Goal: Entertainment & Leisure: Consume media (video, audio)

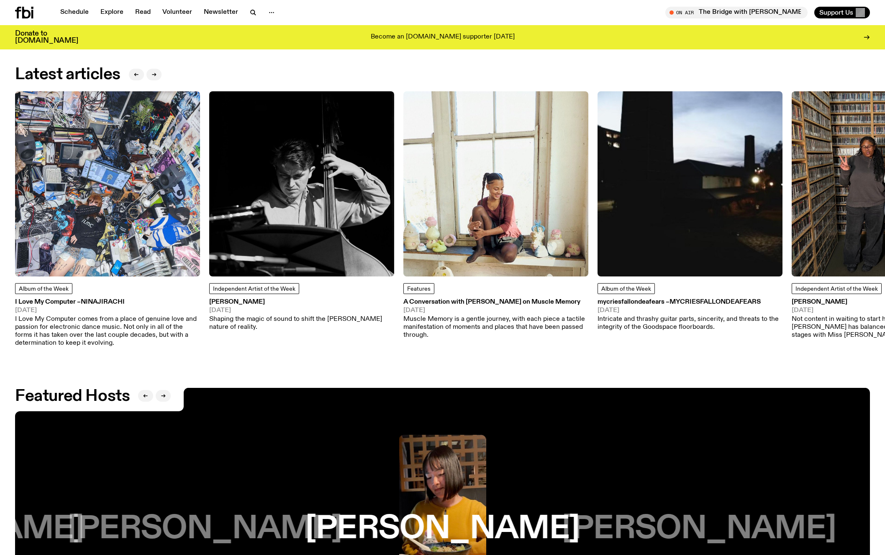
scroll to position [1320, 0]
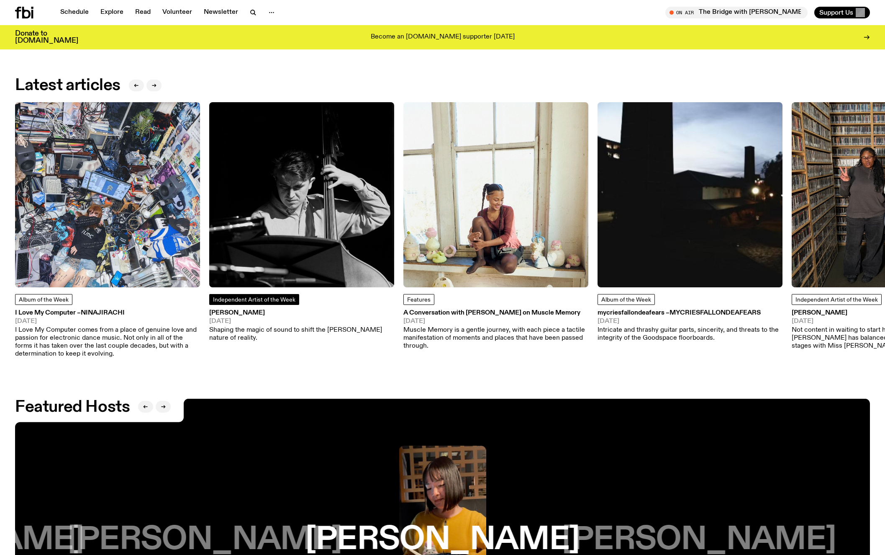
click at [264, 303] on span "Independent Artist of the Week" at bounding box center [254, 300] width 82 height 6
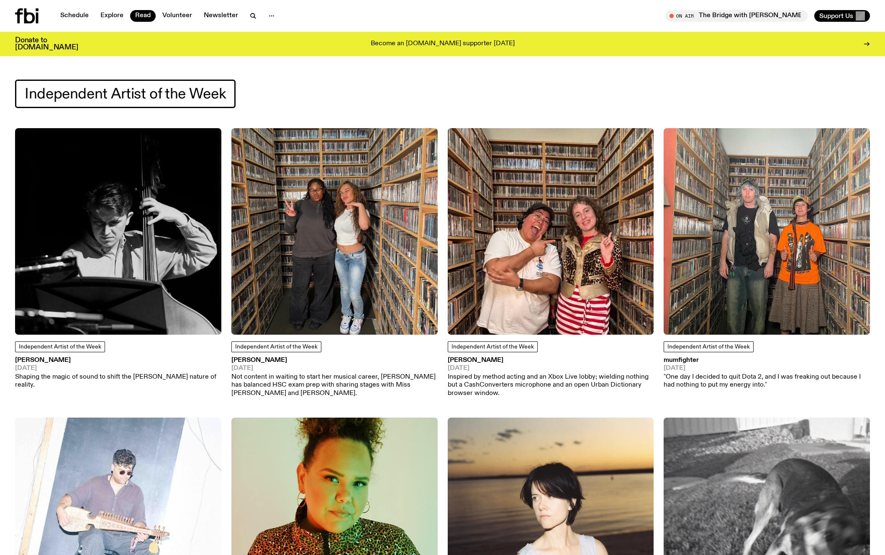
click at [66, 246] on img at bounding box center [118, 231] width 206 height 206
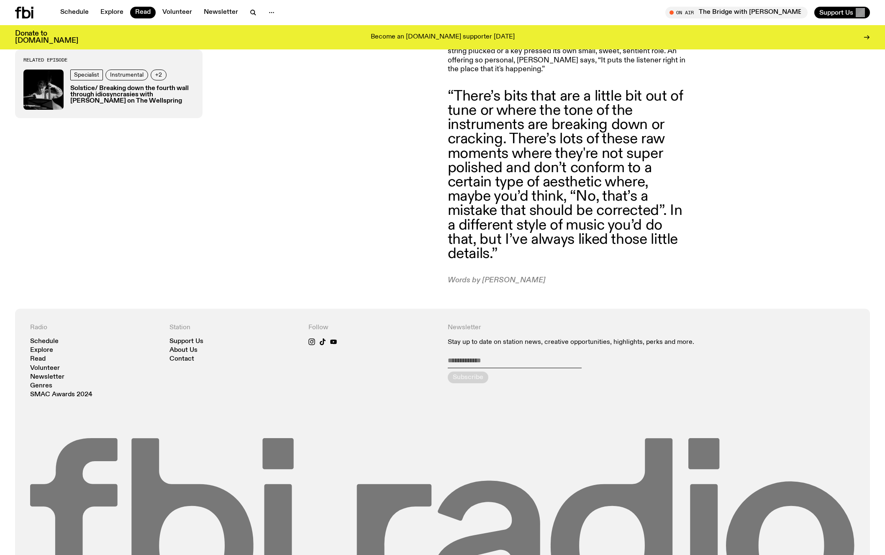
scroll to position [931, 0]
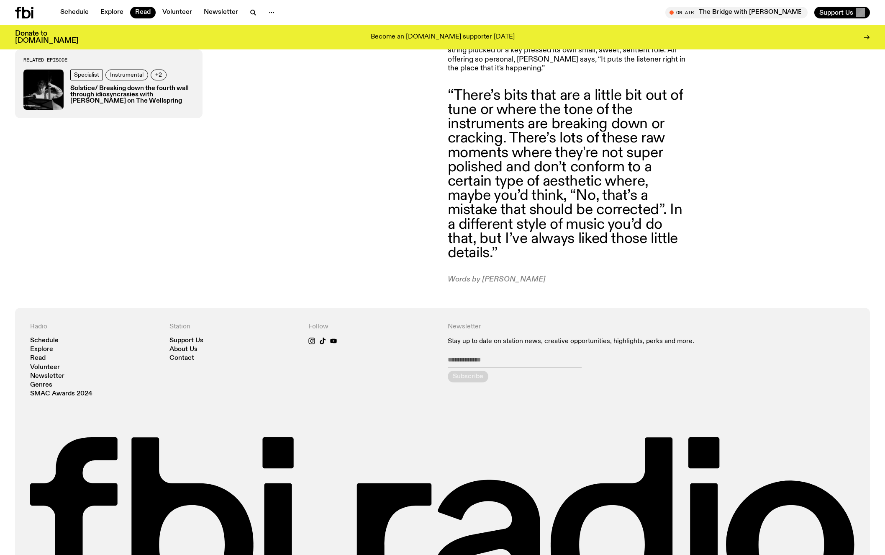
click at [85, 74] on div "Specialist Instrumental +2 Solstice/ Breaking down the fourth wall through idio…" at bounding box center [132, 89] width 124 height 40
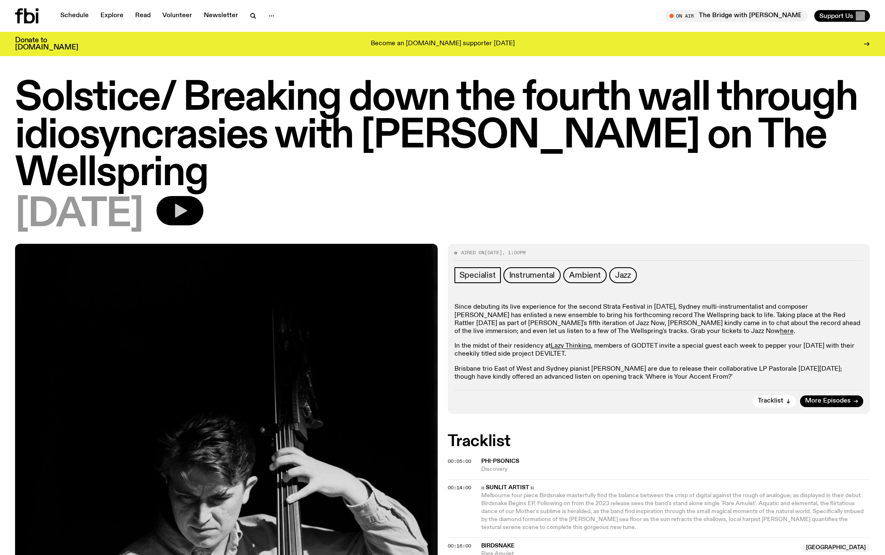
click at [187, 211] on icon "button" at bounding box center [181, 211] width 12 height 14
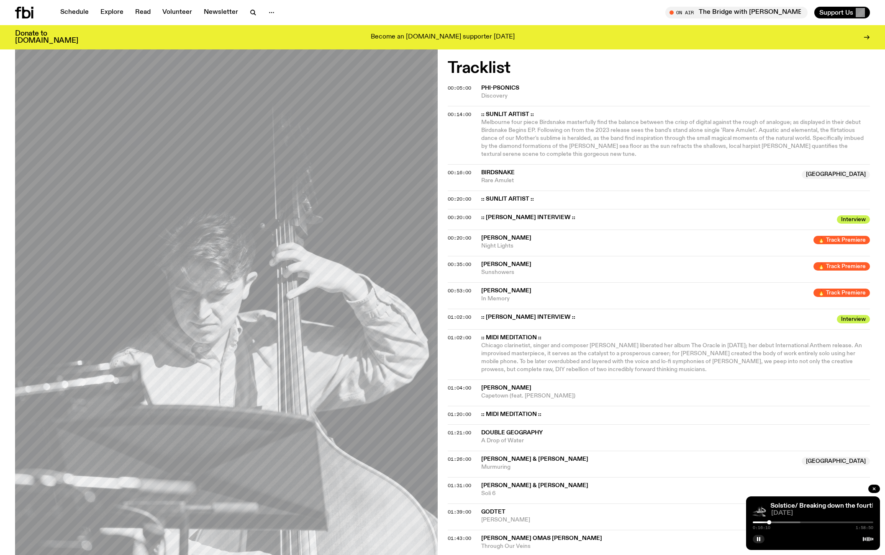
scroll to position [366, 0]
click at [760, 540] on rect "button" at bounding box center [759, 539] width 1 height 4
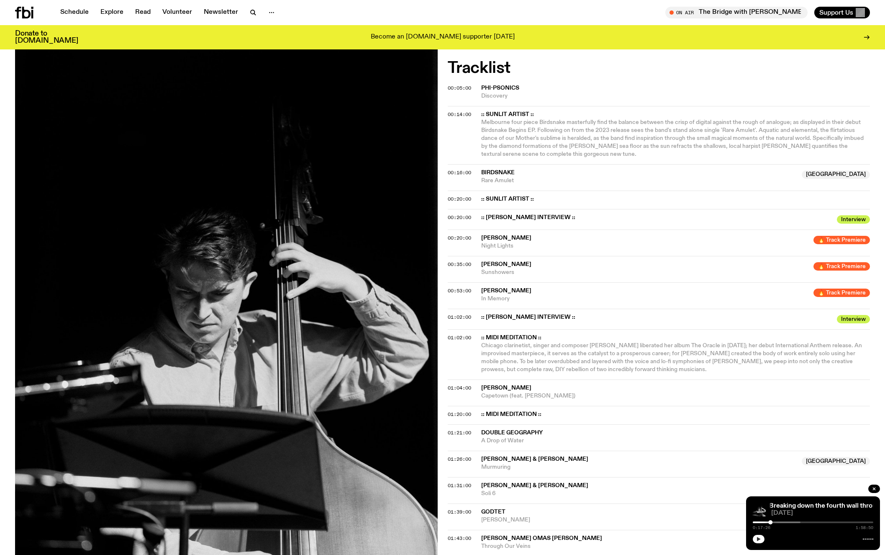
click at [760, 540] on icon "button" at bounding box center [758, 538] width 5 height 5
